Goal: Task Accomplishment & Management: Complete application form

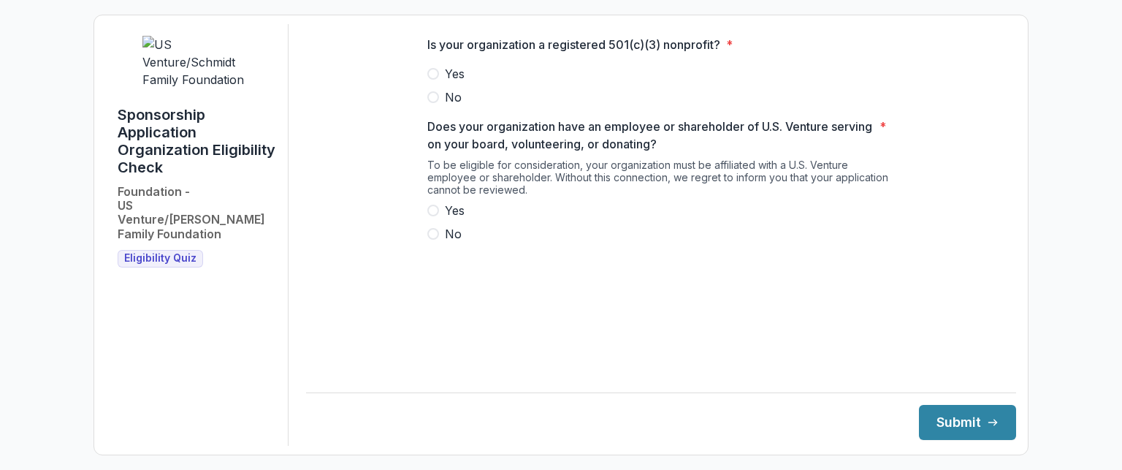
click at [456, 83] on span "Yes" at bounding box center [455, 74] width 20 height 18
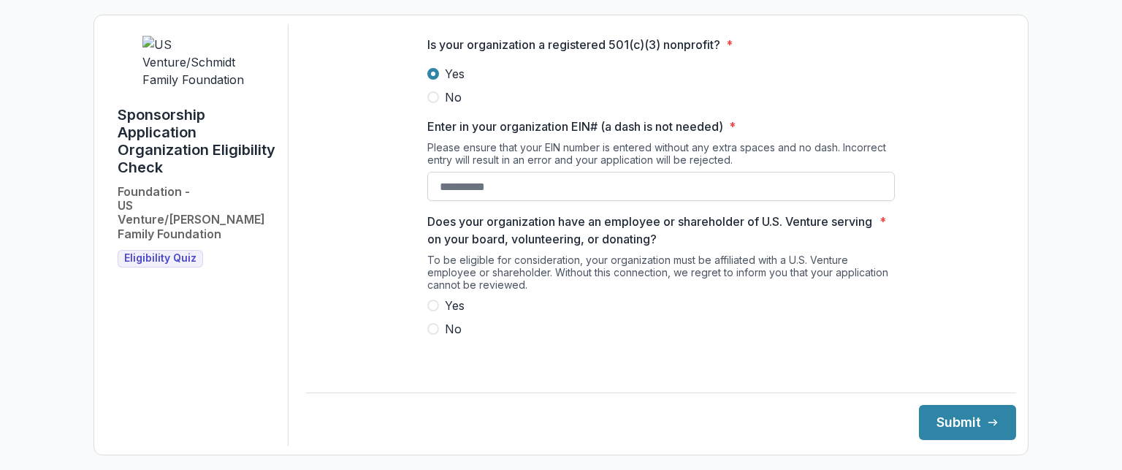
click at [520, 196] on input "Enter in your organization EIN# (a dash is not needed) *" at bounding box center [661, 186] width 468 height 29
type input "**********"
click at [493, 267] on div "To be eligible for consideration, your organization must be affiliated with a U…" at bounding box center [661, 274] width 468 height 43
click at [454, 314] on span "Yes" at bounding box center [455, 306] width 20 height 18
click at [446, 337] on span "No" at bounding box center [453, 329] width 17 height 18
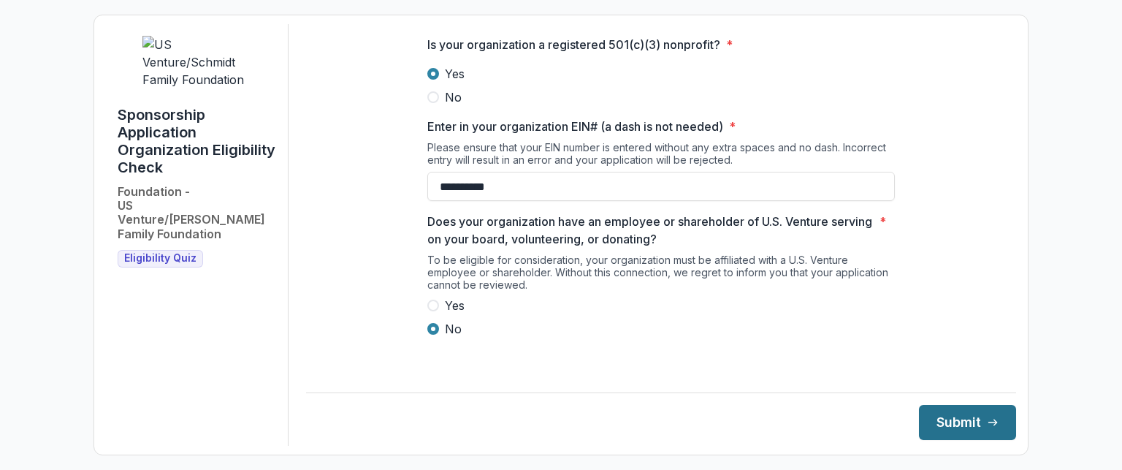
click at [950, 417] on button "Submit" at bounding box center [967, 422] width 97 height 35
